Goal: Task Accomplishment & Management: Use online tool/utility

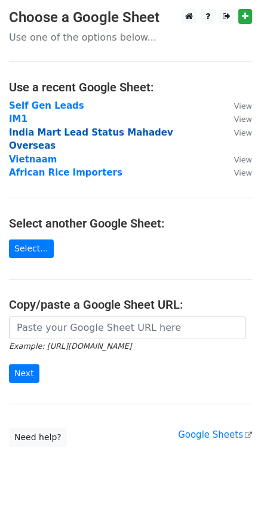
click at [22, 134] on strong "India Mart Lead Status Mahadev Overseas" at bounding box center [91, 139] width 164 height 24
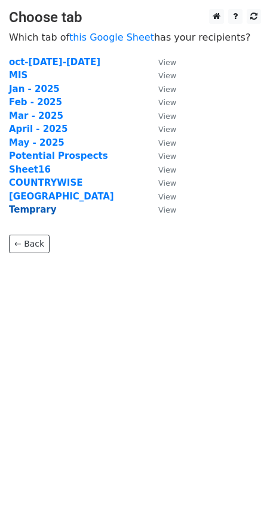
click at [47, 210] on strong "Temprary" at bounding box center [32, 209] width 47 height 11
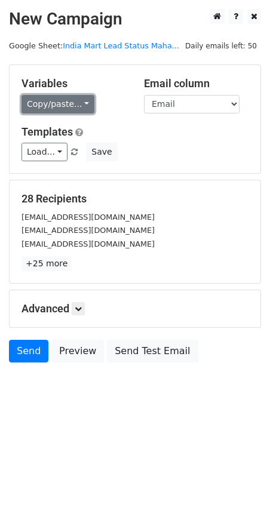
click at [71, 96] on link "Copy/paste..." at bounding box center [58, 104] width 73 height 19
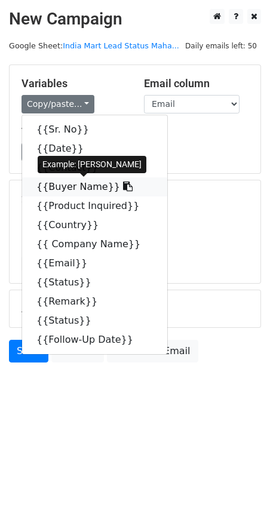
click at [65, 188] on link "{{Buyer Name}}" at bounding box center [94, 186] width 145 height 19
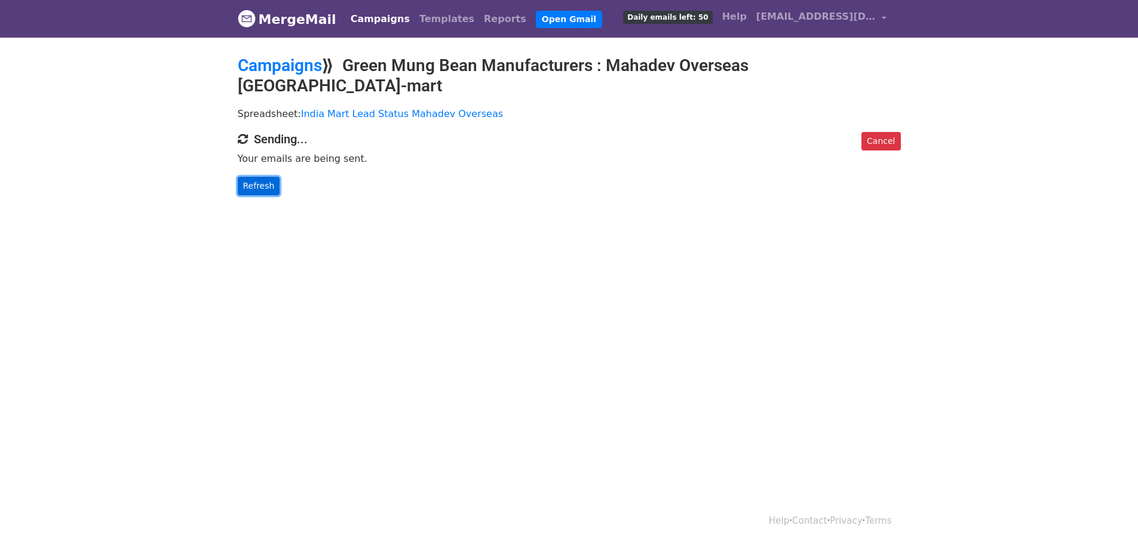
click at [258, 177] on link "Refresh" at bounding box center [259, 186] width 42 height 19
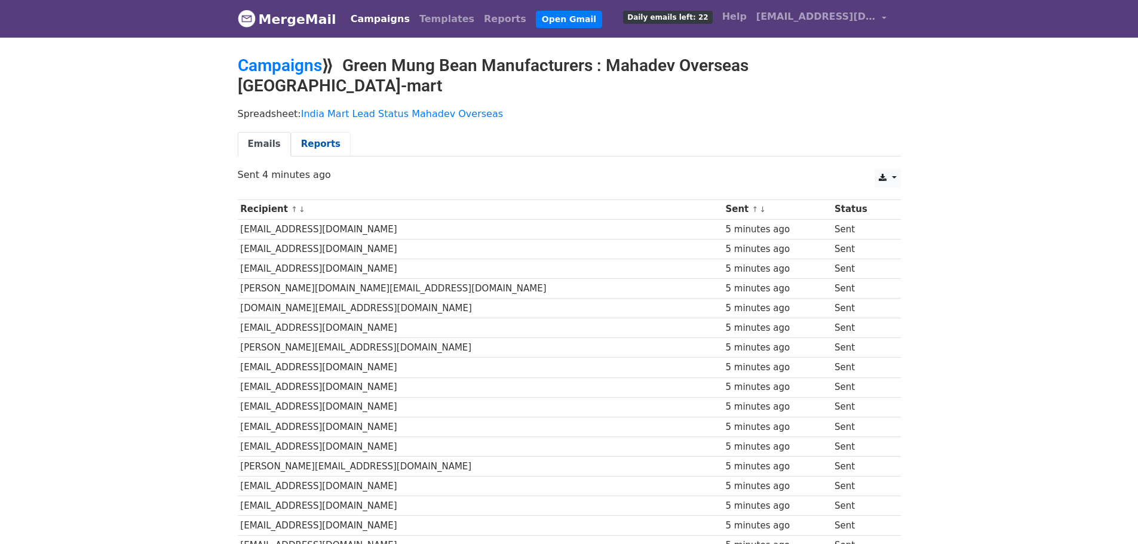
click at [300, 132] on link "Reports" at bounding box center [321, 144] width 60 height 24
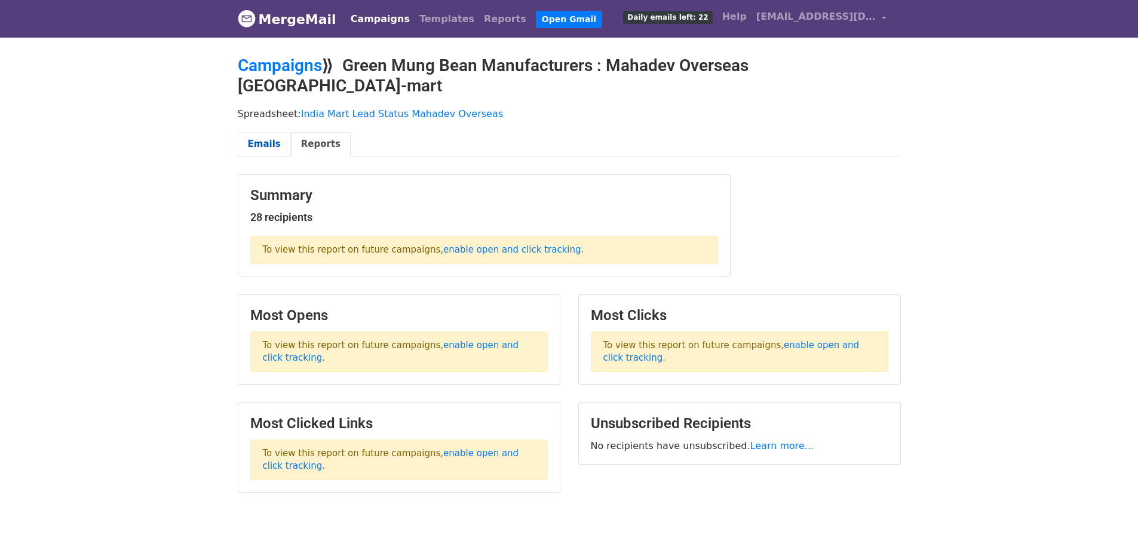
click at [265, 132] on link "Emails" at bounding box center [264, 144] width 53 height 24
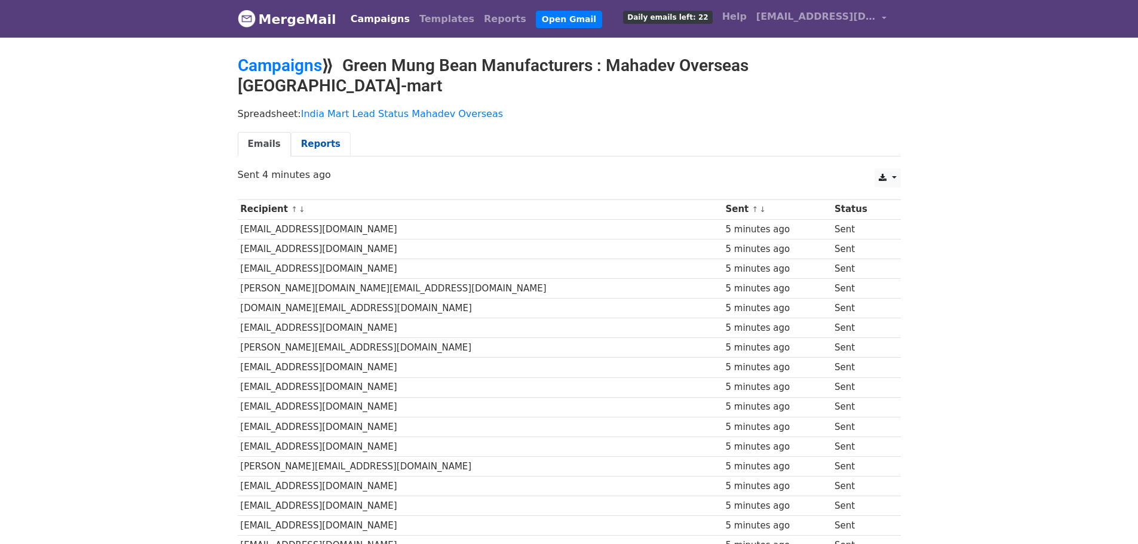
click at [300, 132] on link "Reports" at bounding box center [321, 144] width 60 height 24
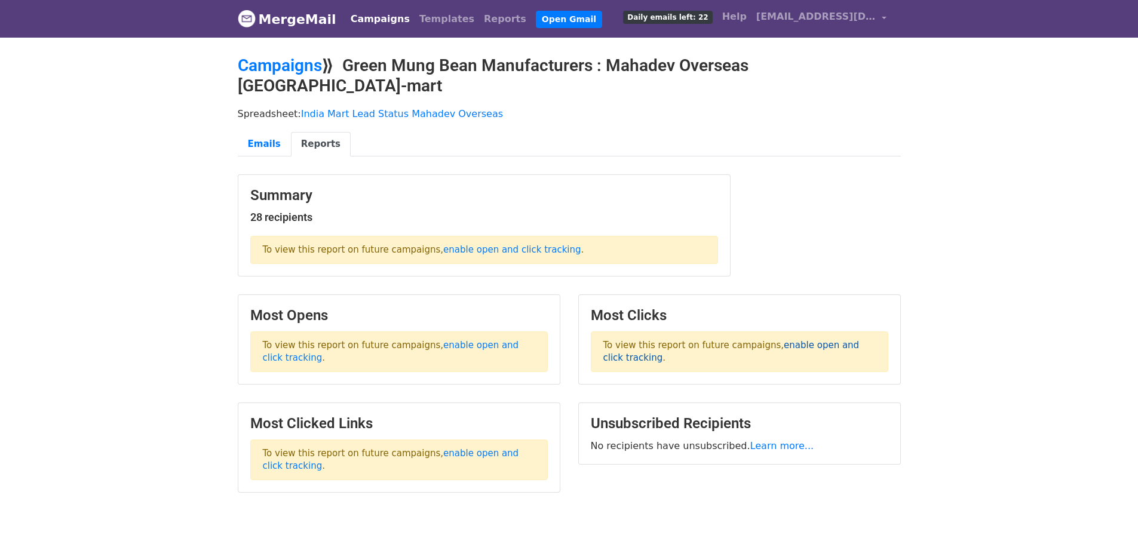
click at [799, 340] on link "enable open and click tracking" at bounding box center [731, 351] width 256 height 23
click at [488, 340] on link "enable open and click tracking" at bounding box center [391, 351] width 256 height 23
click at [489, 448] on link "enable open and click tracking" at bounding box center [391, 459] width 256 height 23
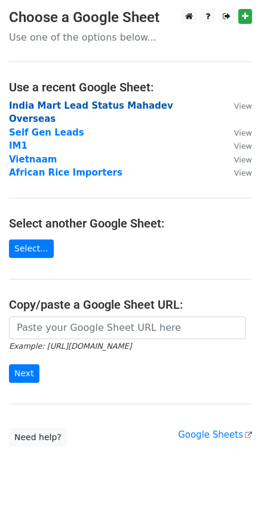
click at [47, 103] on strong "India Mart Lead Status Mahadev Overseas" at bounding box center [91, 112] width 164 height 24
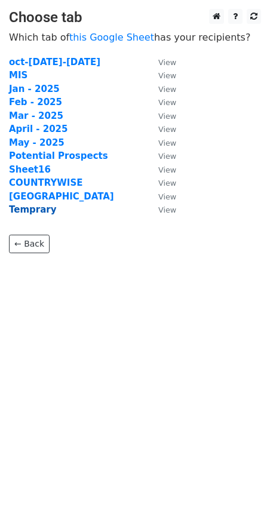
click at [35, 209] on strong "Temprary" at bounding box center [32, 209] width 47 height 11
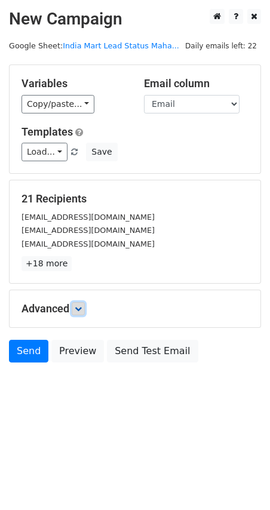
click at [77, 311] on icon at bounding box center [78, 308] width 7 height 7
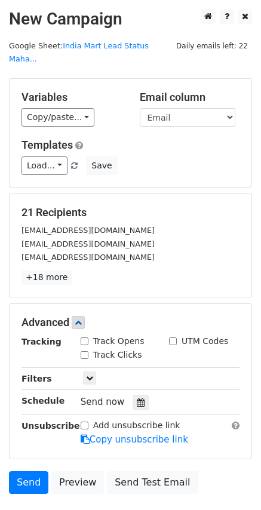
click at [81, 337] on input "Track Opens" at bounding box center [85, 341] width 8 height 8
checkbox input "true"
click at [84, 351] on input "Track Clicks" at bounding box center [85, 355] width 8 height 8
checkbox input "true"
click at [173, 337] on input "UTM Codes" at bounding box center [173, 341] width 8 height 8
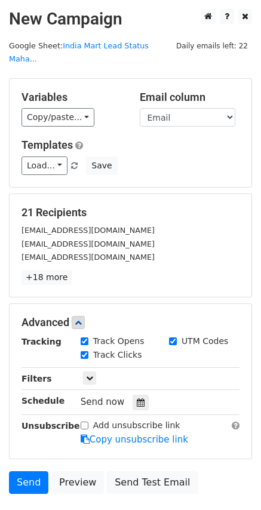
click at [173, 337] on input "UTM Codes" at bounding box center [173, 341] width 8 height 8
checkbox input "false"
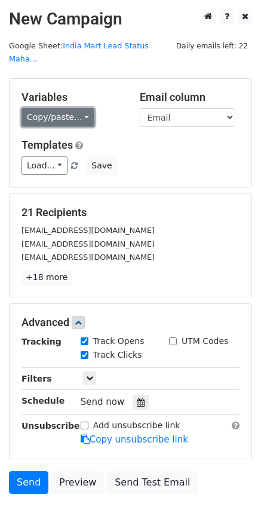
click at [67, 108] on link "Copy/paste..." at bounding box center [58, 117] width 73 height 19
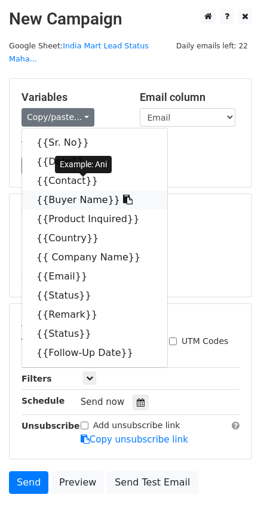
click at [67, 191] on link "{{Buyer Name}}" at bounding box center [94, 200] width 145 height 19
